Goal: Transaction & Acquisition: Purchase product/service

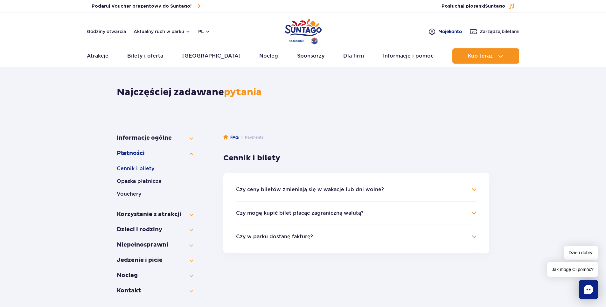
click at [445, 32] on span "Moje konto" at bounding box center [450, 31] width 24 height 6
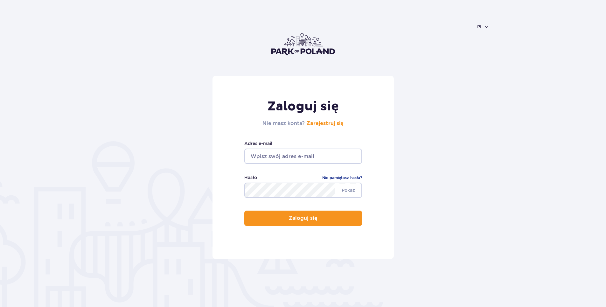
click at [293, 153] on input "email" at bounding box center [303, 155] width 118 height 15
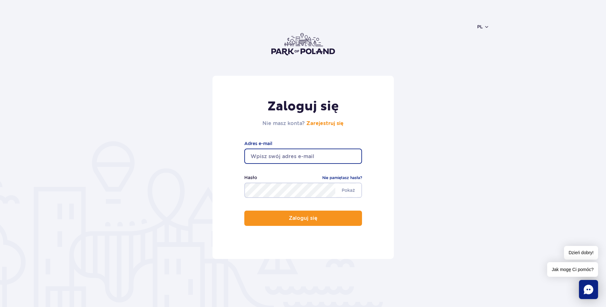
type input "i.konieczna00@gmail.com"
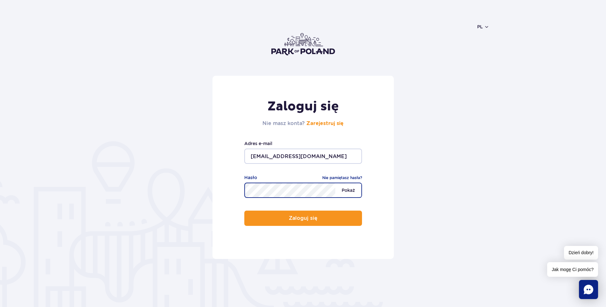
click at [347, 188] on span "Pokaż" at bounding box center [348, 189] width 26 height 13
click at [175, 193] on form "Zaloguj się Nie masz konta? Zarejestruj się i.konieczna00@gmail.com Adres e-mai…" at bounding box center [303, 167] width 372 height 183
click at [244, 210] on button "Zaloguj się" at bounding box center [303, 217] width 118 height 15
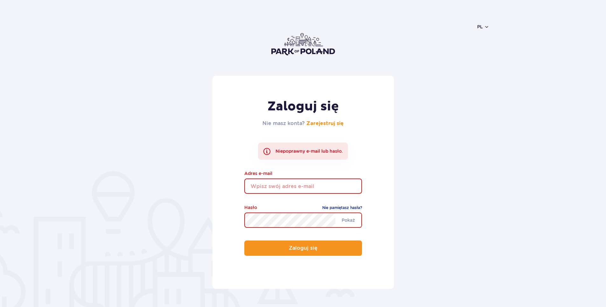
click at [277, 189] on input "email" at bounding box center [303, 185] width 118 height 15
type input "i.konieczna00@gmail.com"
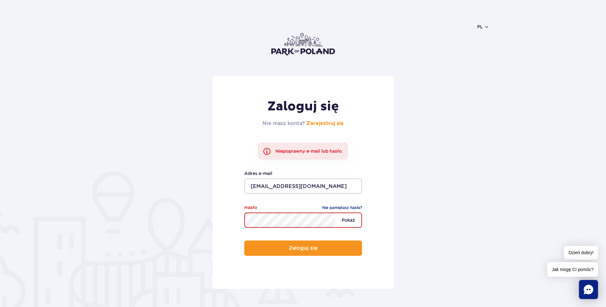
click at [344, 220] on span "Pokaż" at bounding box center [348, 219] width 26 height 13
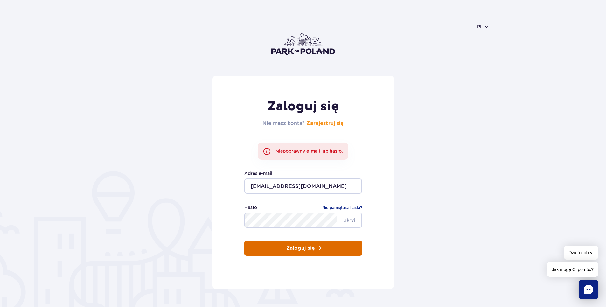
click at [277, 248] on button "Zaloguj się" at bounding box center [303, 247] width 118 height 15
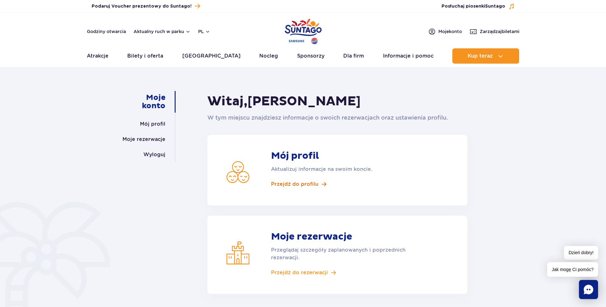
click at [292, 187] on span "Przejdź do profilu" at bounding box center [294, 184] width 47 height 7
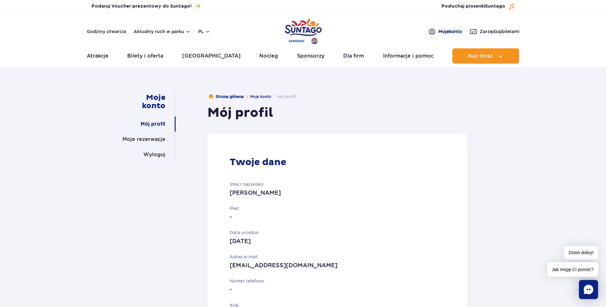
click at [445, 31] on span "Moje konto" at bounding box center [450, 31] width 24 height 6
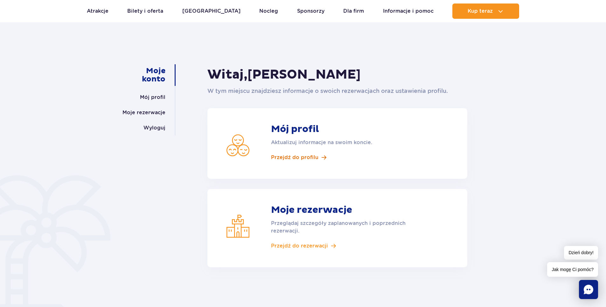
scroll to position [64, 0]
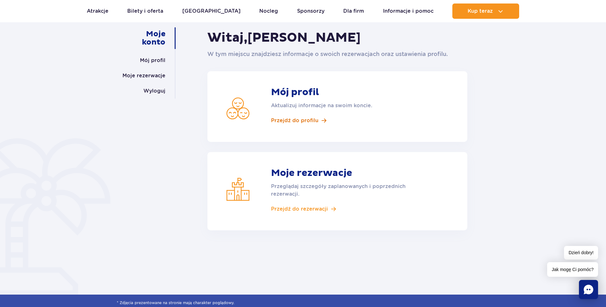
click at [298, 121] on span "Przejdź do profilu" at bounding box center [294, 120] width 47 height 7
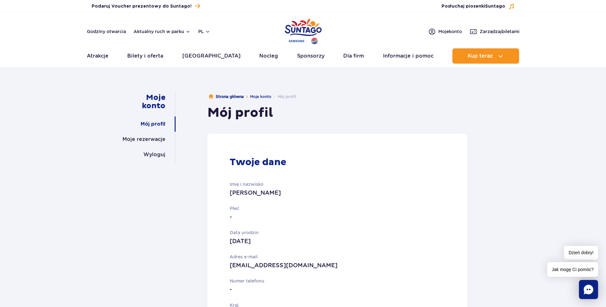
click at [235, 216] on p "-" at bounding box center [313, 216] width 166 height 9
click at [155, 121] on link "Mój profil" at bounding box center [153, 123] width 25 height 15
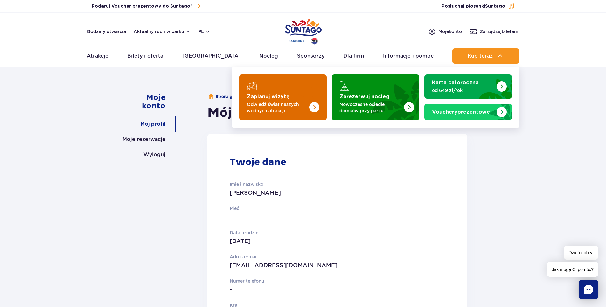
click at [253, 100] on div "Zaplanuj wizytę Odwiedź świat naszych wodnych atrakcji" at bounding box center [283, 103] width 72 height 20
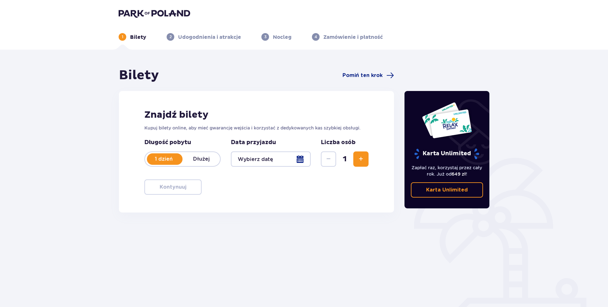
click at [300, 159] on div at bounding box center [271, 158] width 80 height 15
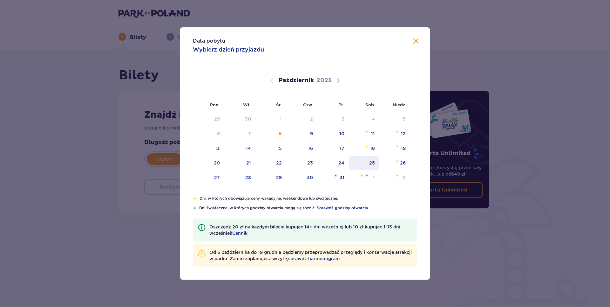
click at [370, 163] on div "25" at bounding box center [372, 163] width 6 height 6
type input "25.10.25"
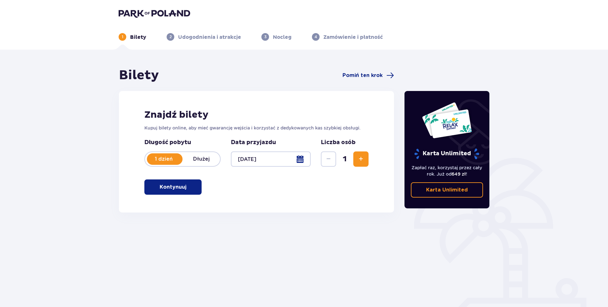
click at [358, 162] on span "Zwiększ" at bounding box center [361, 159] width 8 height 8
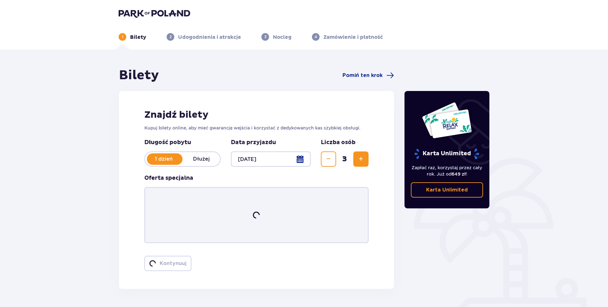
click at [358, 162] on span "Zwiększ" at bounding box center [361, 159] width 8 height 8
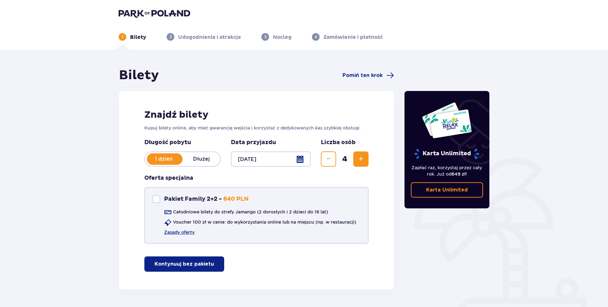
click at [158, 200] on div "Pakiet Family 2+2" at bounding box center [157, 199] width 8 height 8
checkbox input "true"
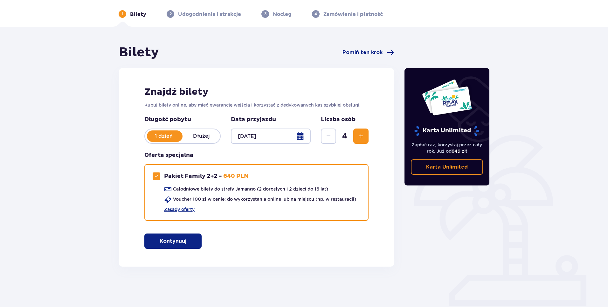
click at [174, 243] on p "Kontynuuj" at bounding box center [173, 240] width 27 height 7
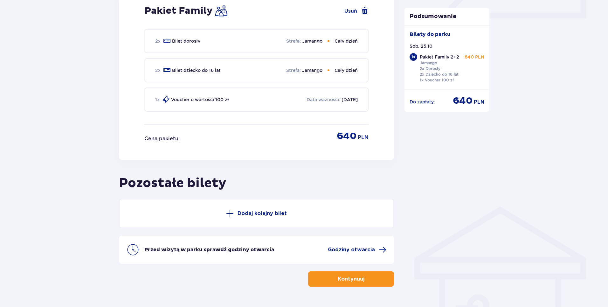
scroll to position [321, 0]
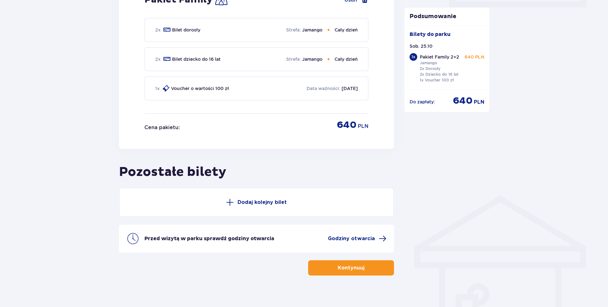
click at [350, 266] on p "Kontynuuj" at bounding box center [351, 267] width 27 height 7
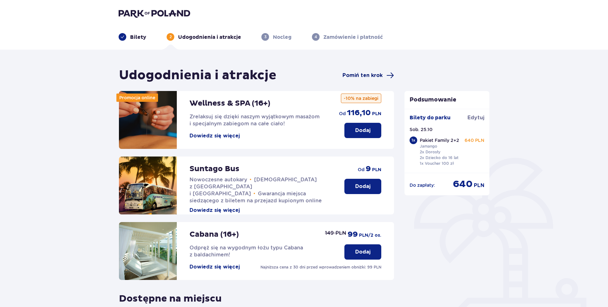
click at [356, 74] on span "Pomiń ten krok" at bounding box center [362, 75] width 40 height 7
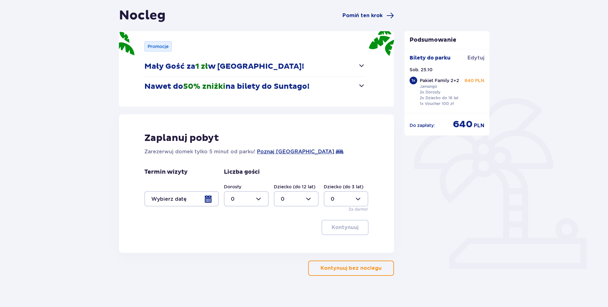
scroll to position [67, 0]
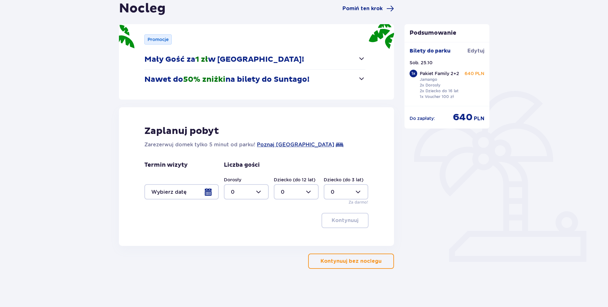
click at [365, 265] on button "Kontynuuj bez noclegu" at bounding box center [351, 260] width 86 height 15
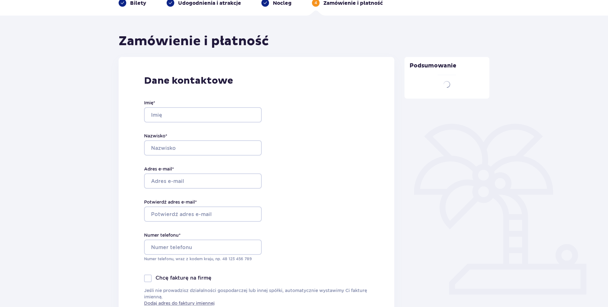
type input "Iwona"
type input "Konieczna"
type input "i.konieczna00@gmail.com"
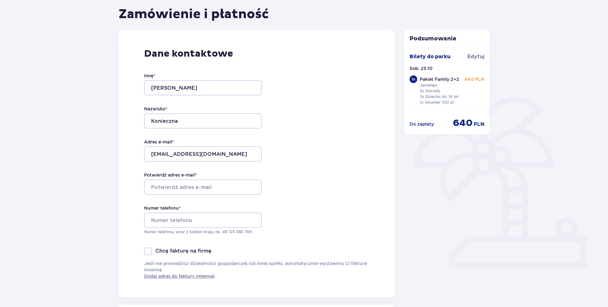
scroll to position [95, 0]
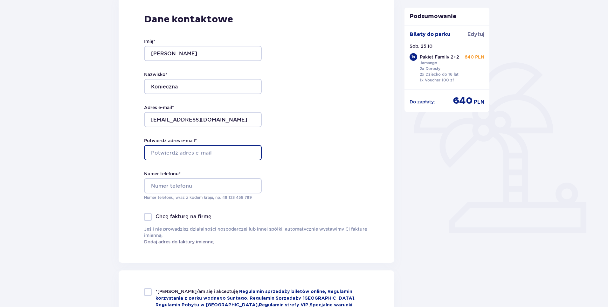
click at [162, 150] on input "Potwierdź adres e-mail *" at bounding box center [203, 152] width 118 height 15
type input "[EMAIL_ADDRESS][DOMAIN_NAME]"
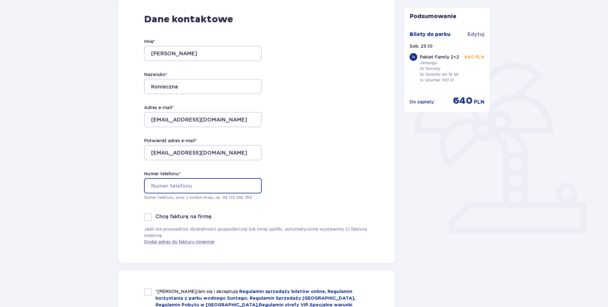
click at [170, 186] on input "Numer telefonu *" at bounding box center [203, 185] width 118 height 15
type input "883990691"
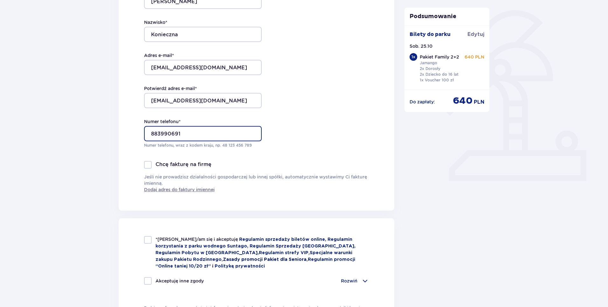
scroll to position [159, 0]
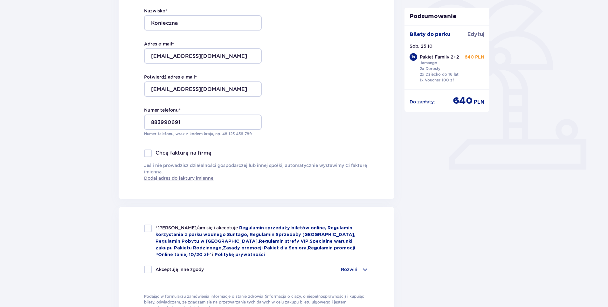
click at [148, 228] on div at bounding box center [148, 228] width 8 height 8
checkbox input "true"
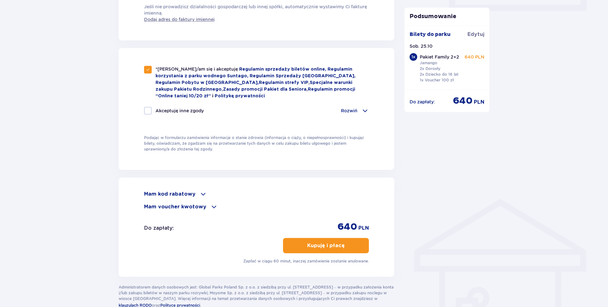
scroll to position [318, 0]
drag, startPoint x: 338, startPoint y: 245, endPoint x: 454, endPoint y: 258, distance: 117.1
click at [454, 259] on div "Zamówienie i płatność Dane kontaktowe Imię * Iwona Nazwisko * Konieczna Adres e…" at bounding box center [303, 28] width 381 height 559
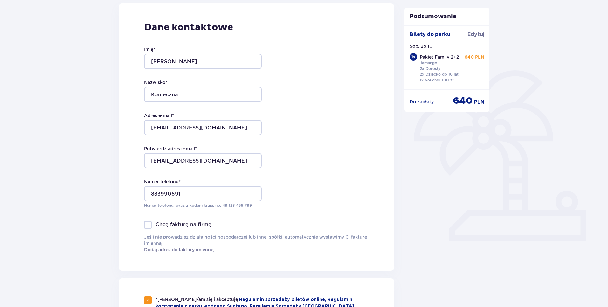
scroll to position [0, 0]
